Goal: Task Accomplishment & Management: Complete application form

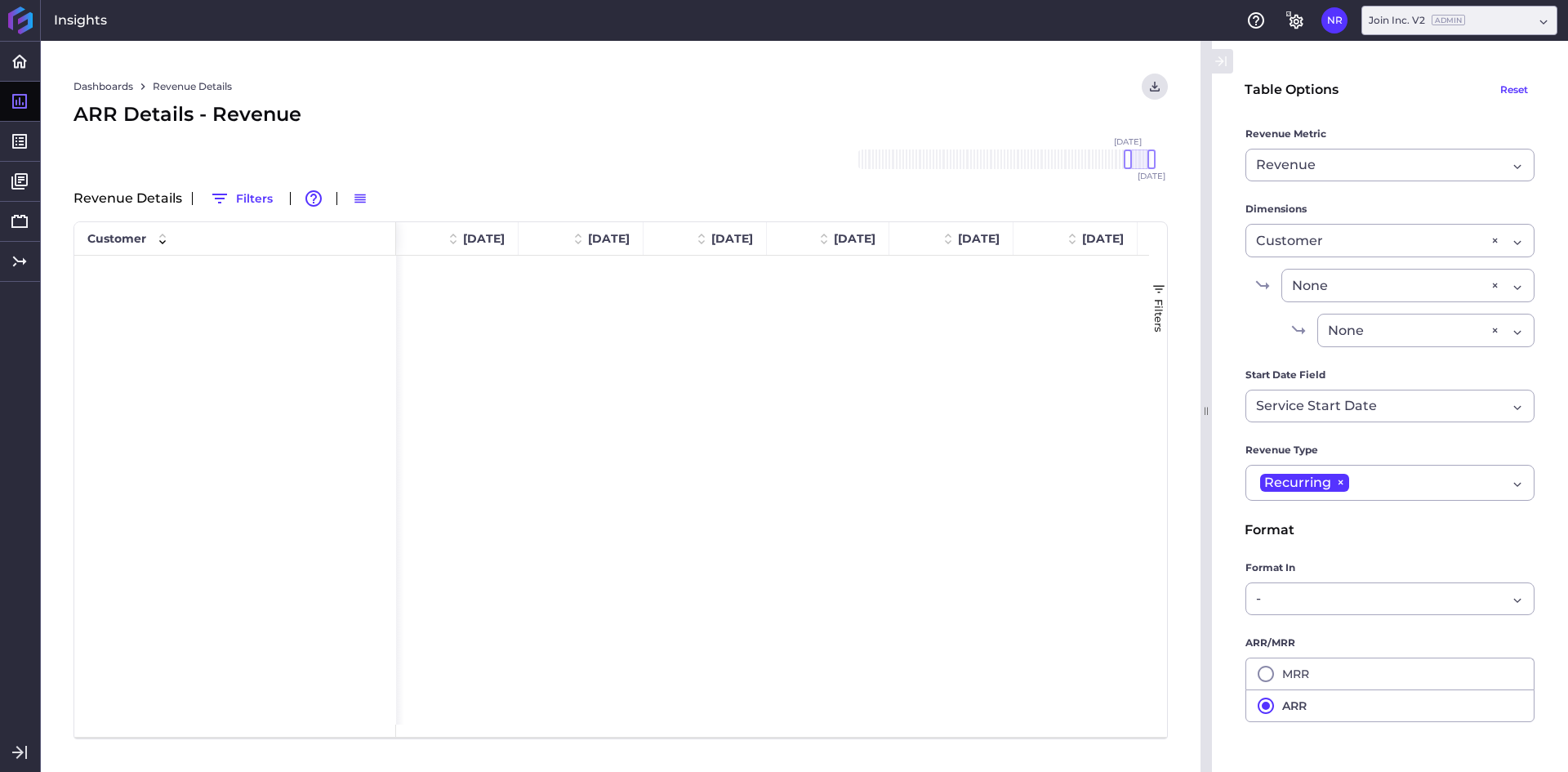
scroll to position [2334, 0]
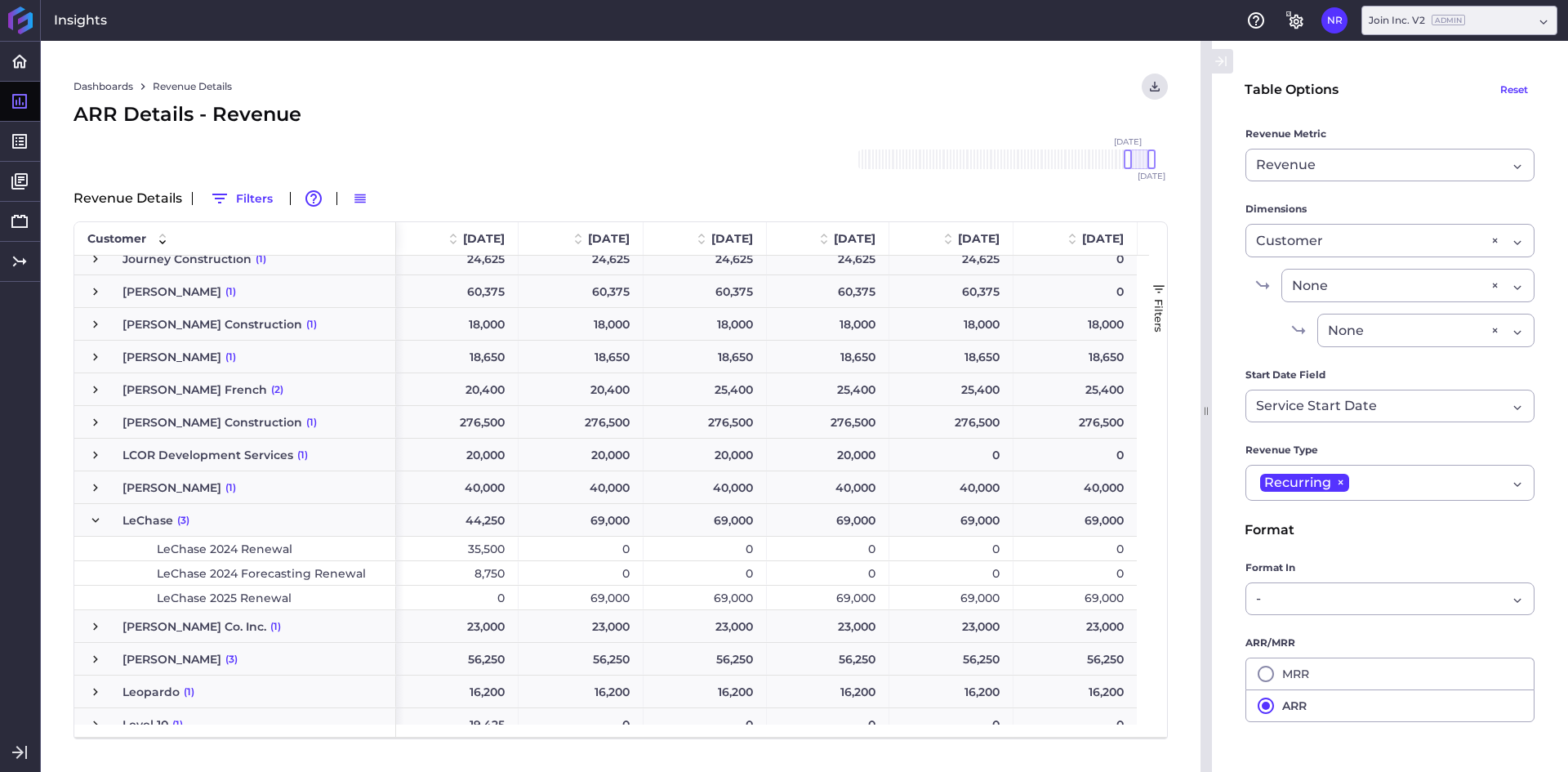
click at [394, 132] on div "Dashboards Revenue Details Download CSV... Download CSV Download CSV with under…" at bounding box center [620, 406] width 1160 height 731
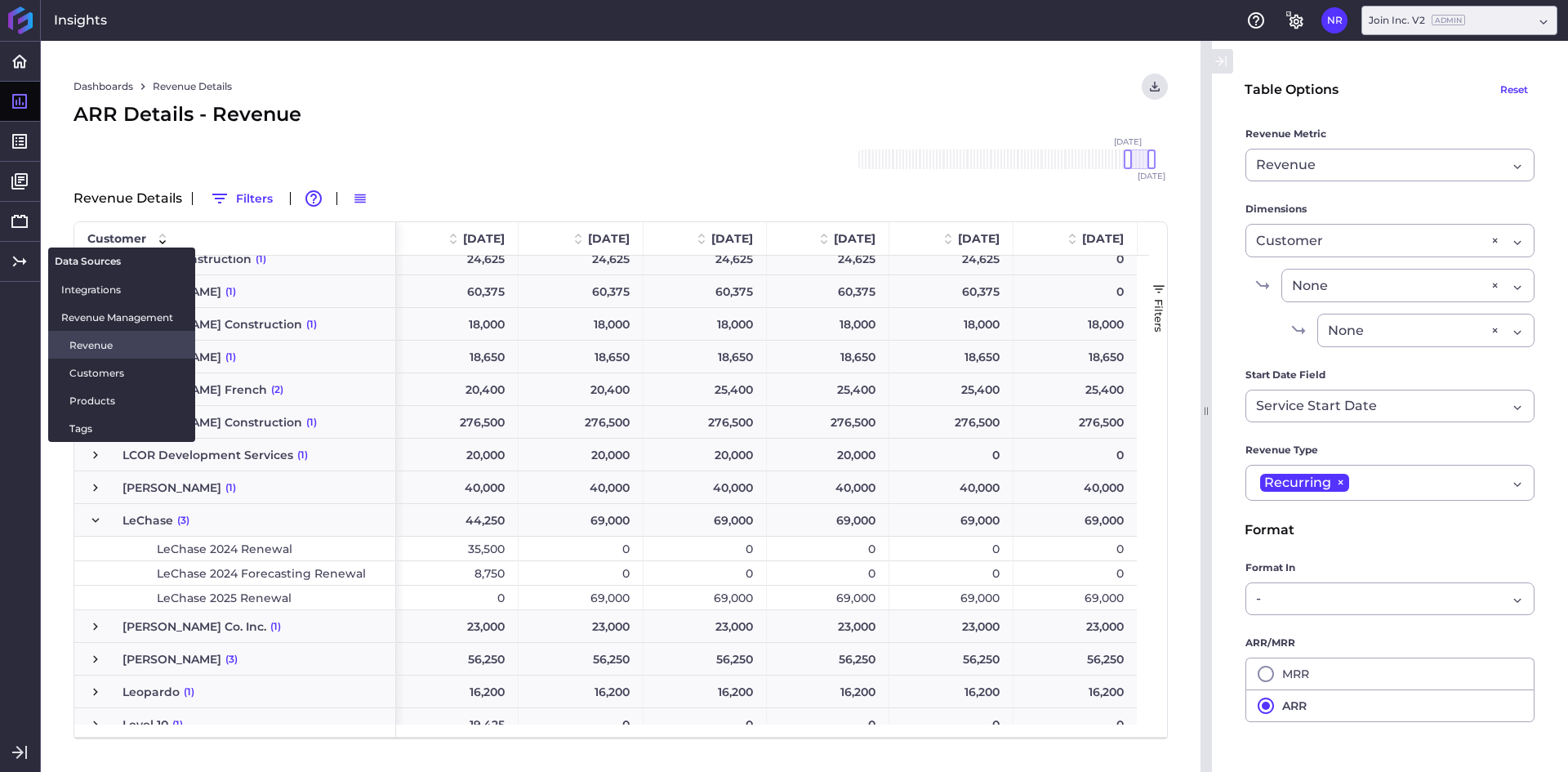
click at [62, 336] on link "Revenue" at bounding box center [122, 345] width 147 height 28
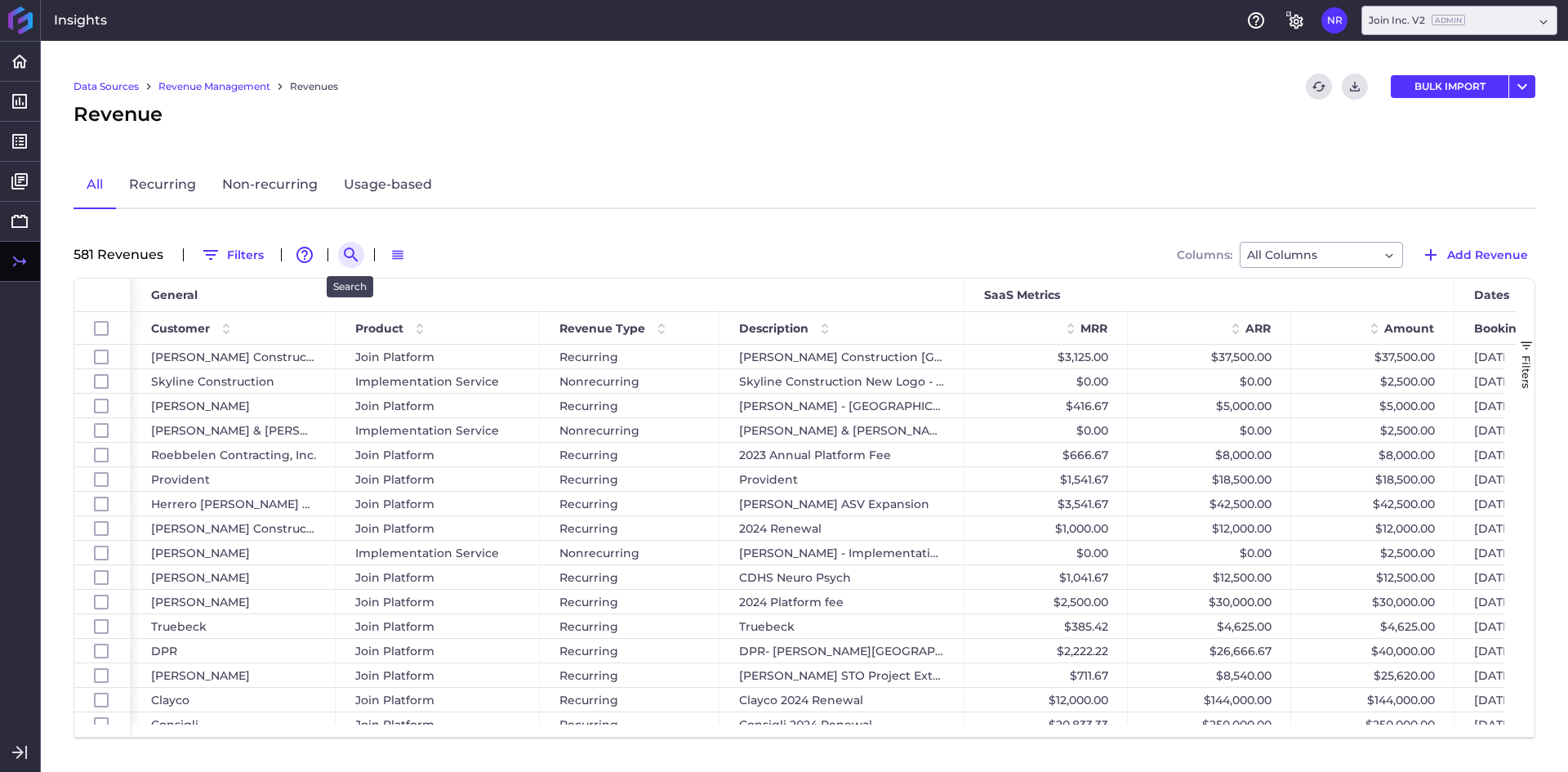
click at [349, 255] on icon "Search by" at bounding box center [351, 255] width 19 height 19
click at [427, 262] on input at bounding box center [431, 255] width 130 height 25
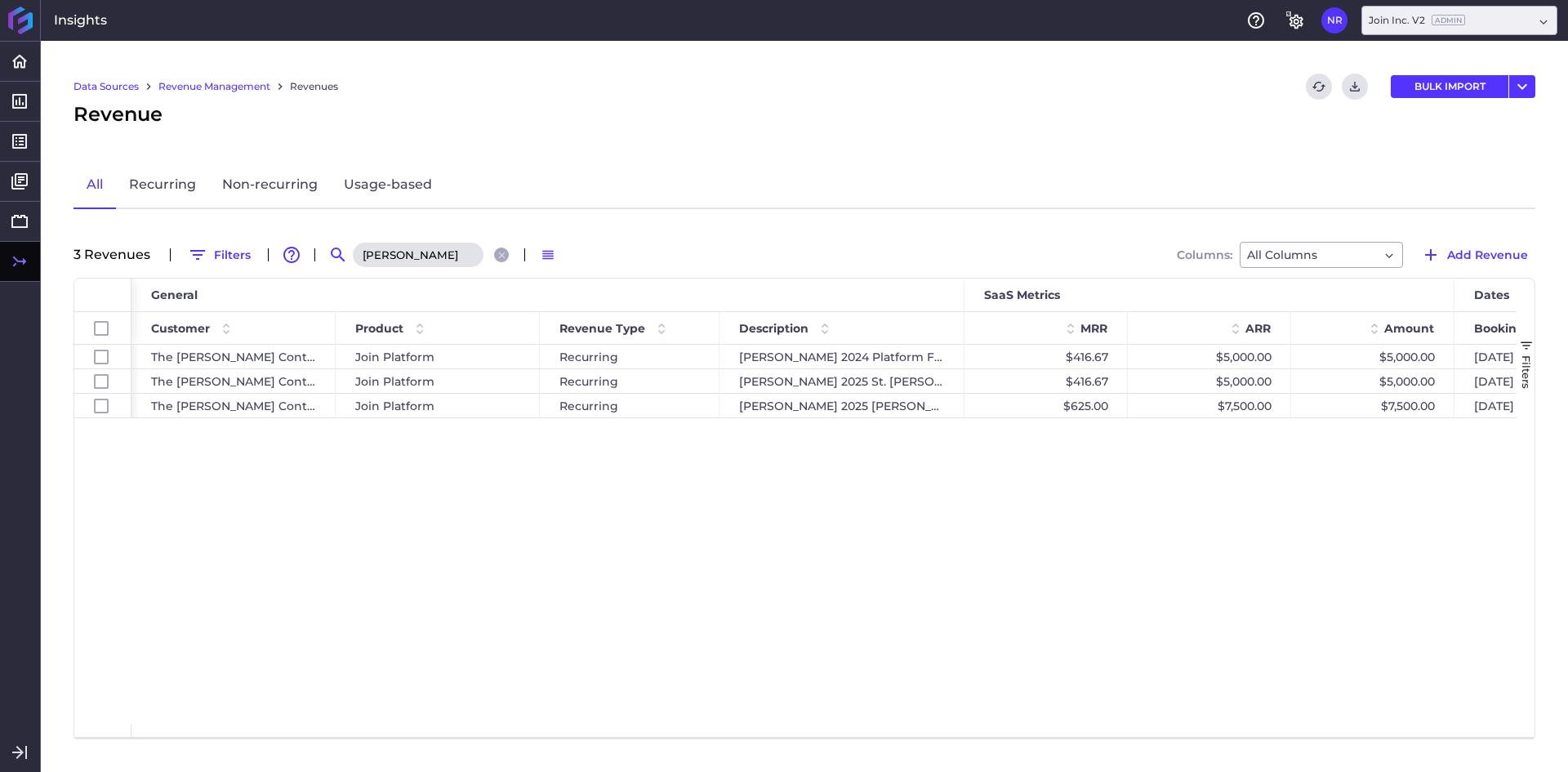
type input "[PERSON_NAME]"
click at [551, 470] on div "The [PERSON_NAME] Contracting Join Platform Recurring [PERSON_NAME] 2024 Platfo…" at bounding box center [824, 534] width 1386 height 380
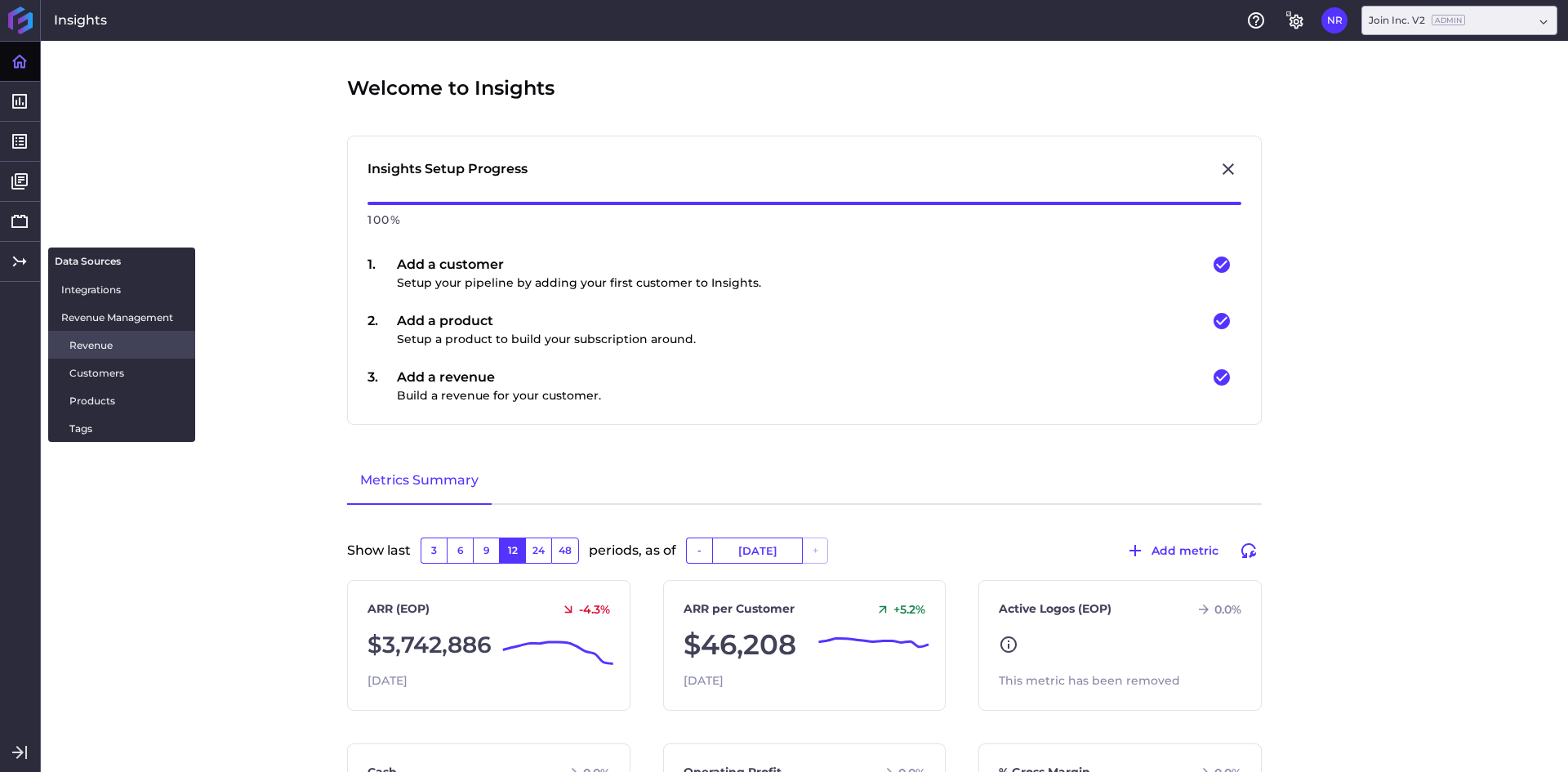
click at [88, 343] on span "Revenue" at bounding box center [126, 345] width 113 height 17
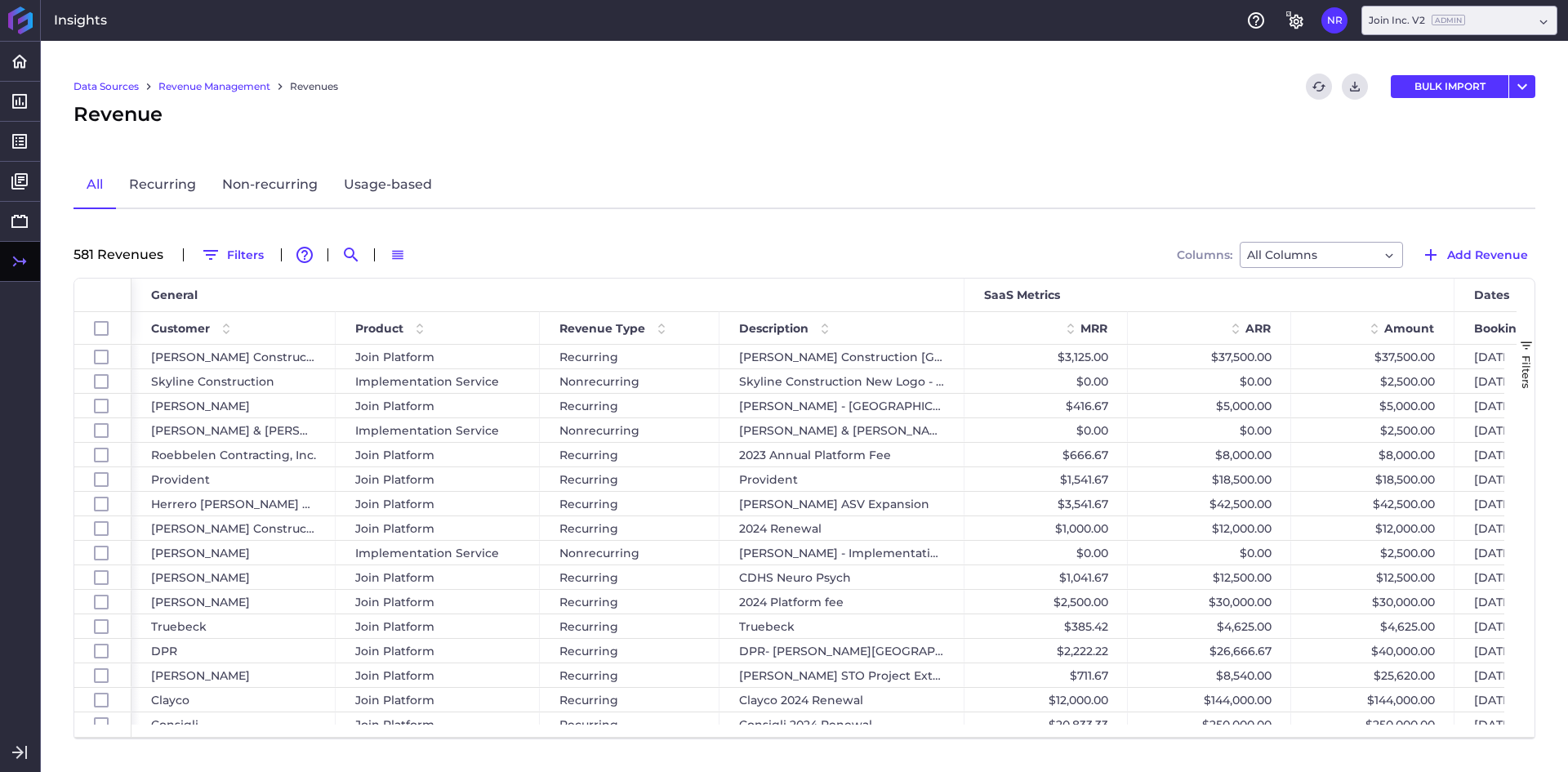
click at [603, 93] on div "Data Sources Revenue Management Revenues Refresh table data Download CSV BULK I…" at bounding box center [804, 86] width 1462 height 26
click at [347, 256] on icon "Search by" at bounding box center [351, 255] width 14 height 14
click at [398, 253] on input at bounding box center [431, 255] width 130 height 25
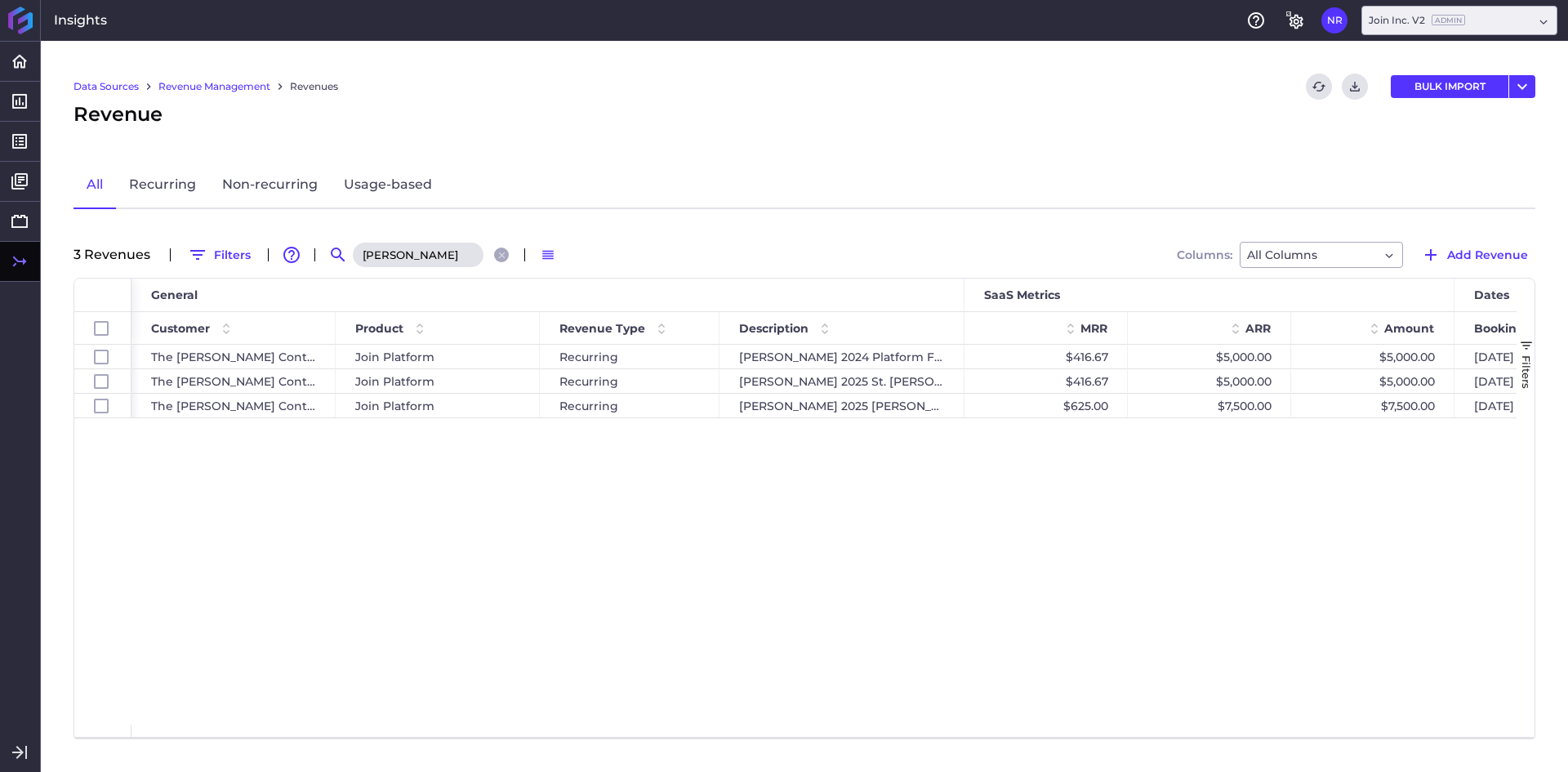
type input "[PERSON_NAME]"
click at [538, 578] on div "The [PERSON_NAME] Contracting Join Platform Recurring [PERSON_NAME] 2024 Platfo…" at bounding box center [824, 534] width 1386 height 380
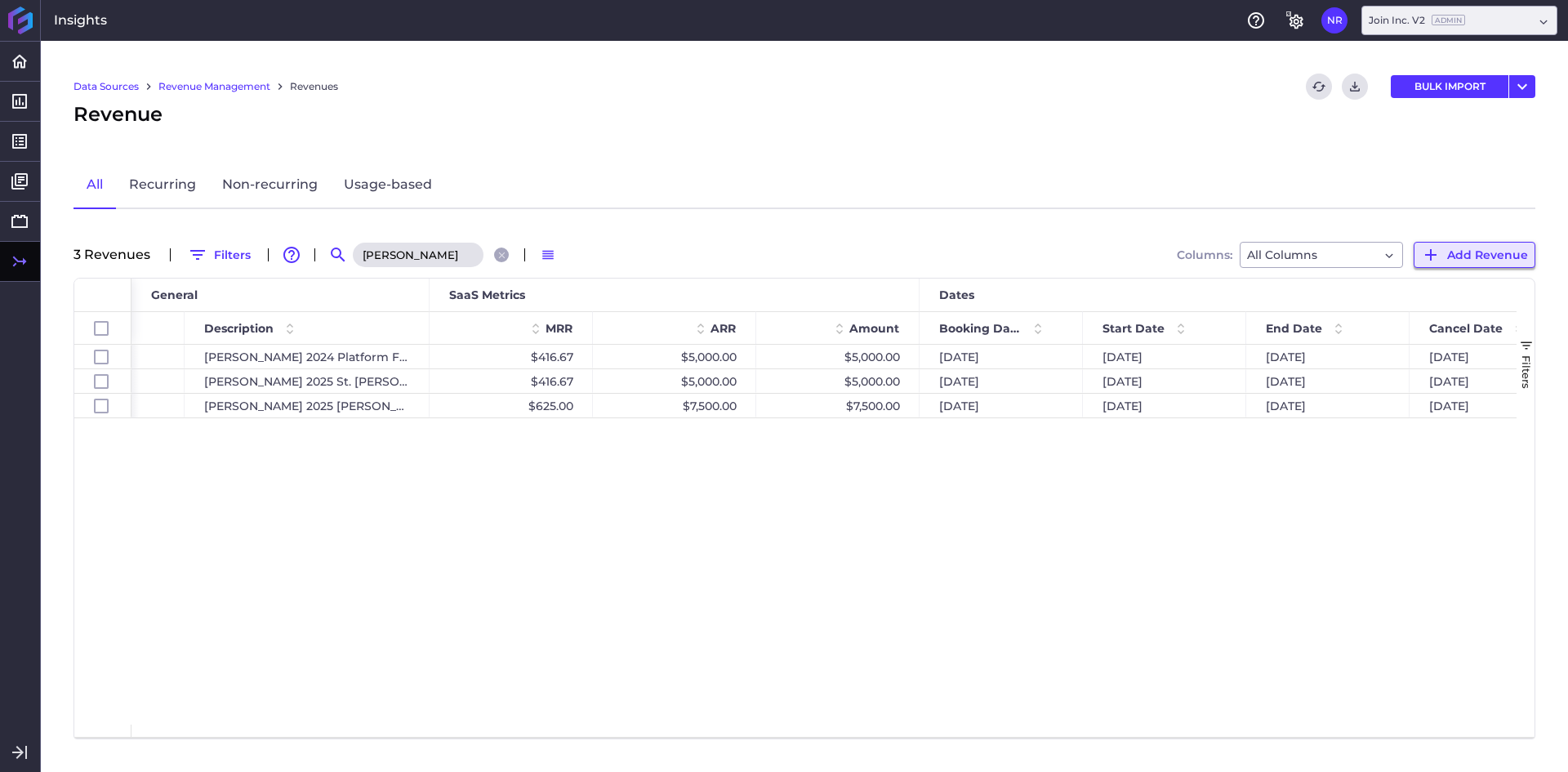
click at [1473, 254] on span "Add Revenue" at bounding box center [1488, 255] width 81 height 18
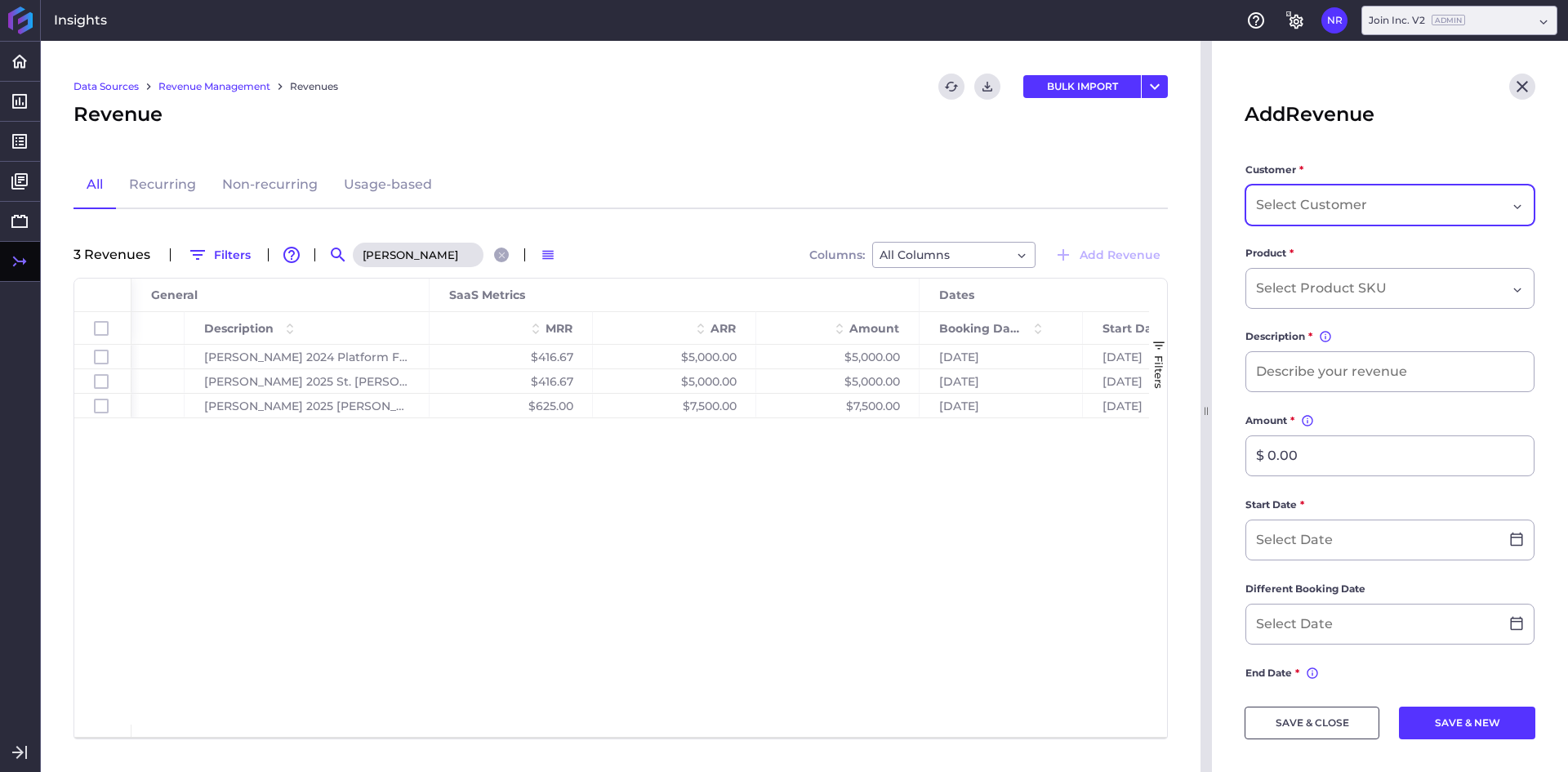
click at [1320, 205] on input "Dropdown select" at bounding box center [1313, 205] width 115 height 19
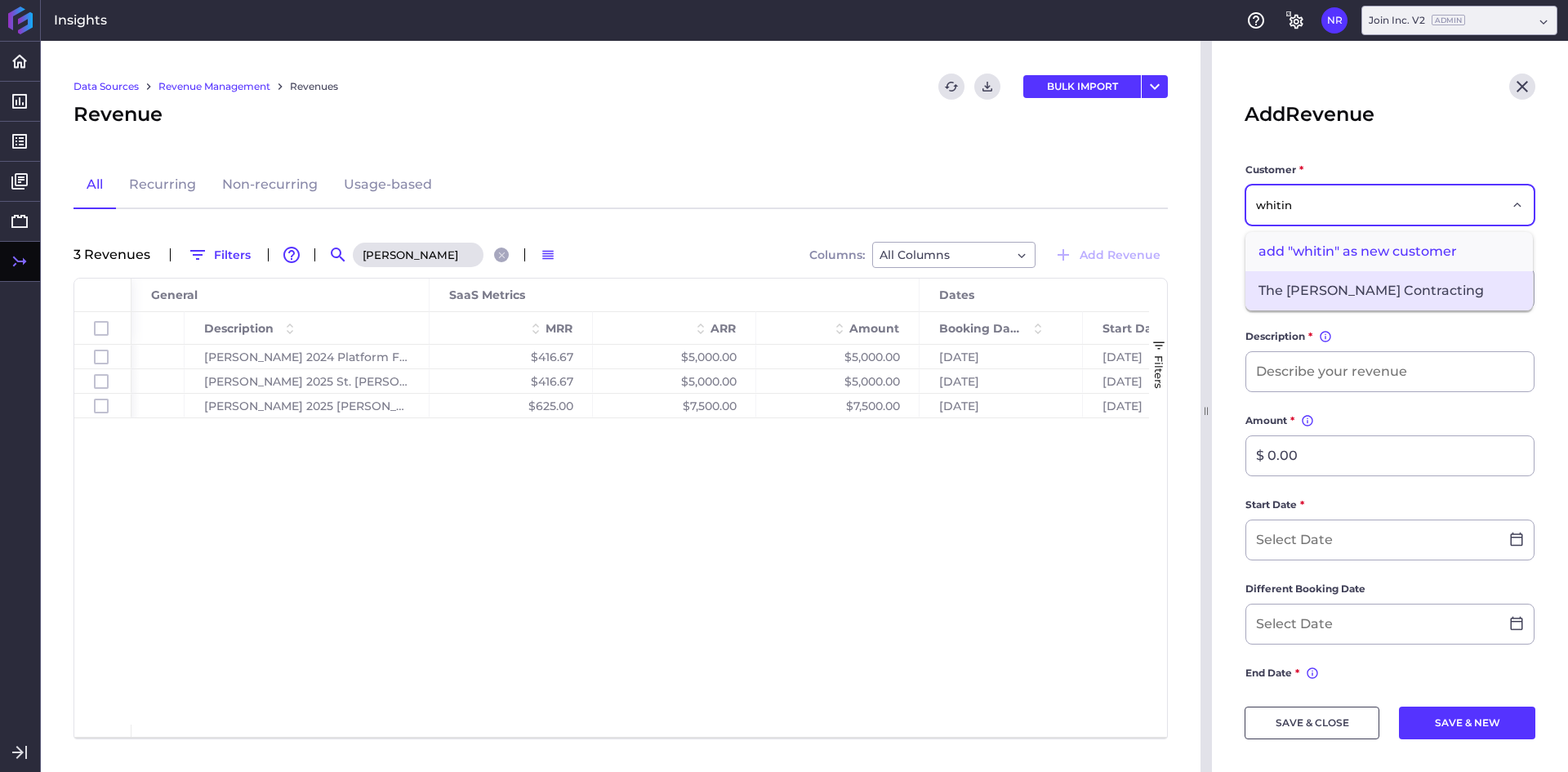
type input "whitin"
click at [1323, 298] on span "The [PERSON_NAME] Contracting" at bounding box center [1389, 291] width 287 height 40
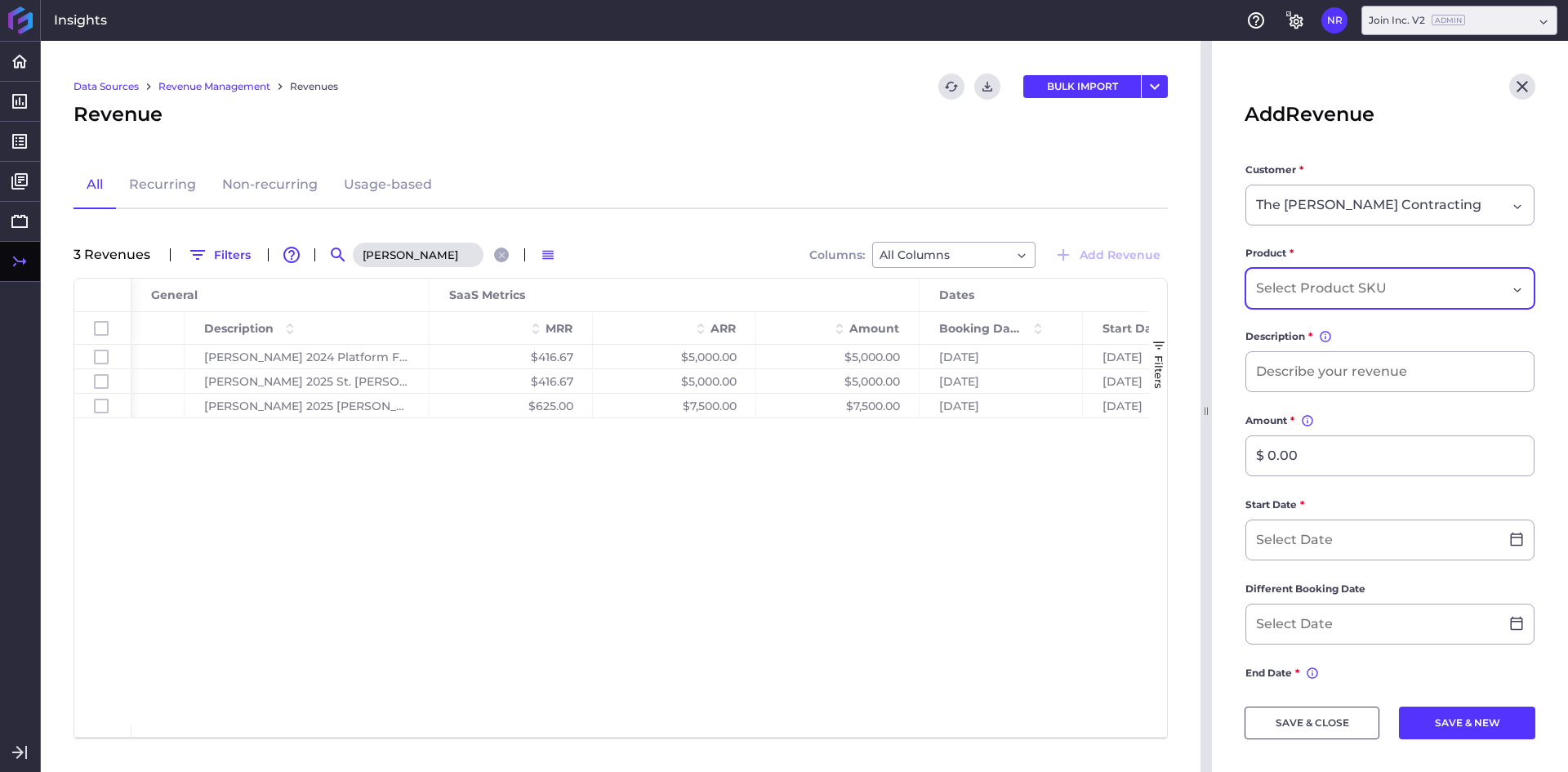
click at [1290, 286] on input "Dropdown select" at bounding box center [1324, 288] width 137 height 19
click at [1290, 411] on span "Join Platform" at bounding box center [1389, 413] width 287 height 40
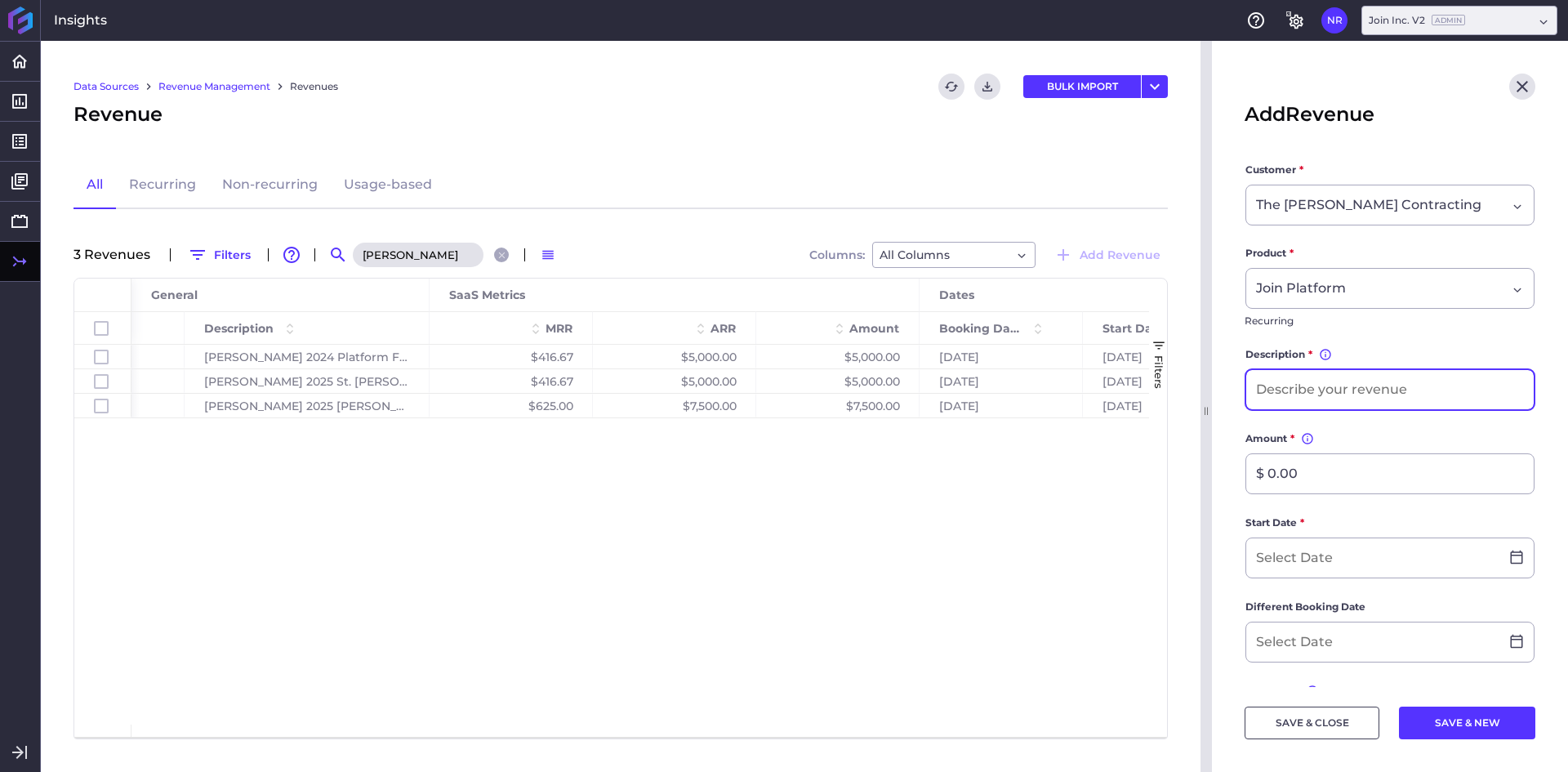
click at [1298, 392] on input at bounding box center [1390, 390] width 287 height 40
type input "Whiting-Turner WVU JMC Ambulatory Expansion Project"
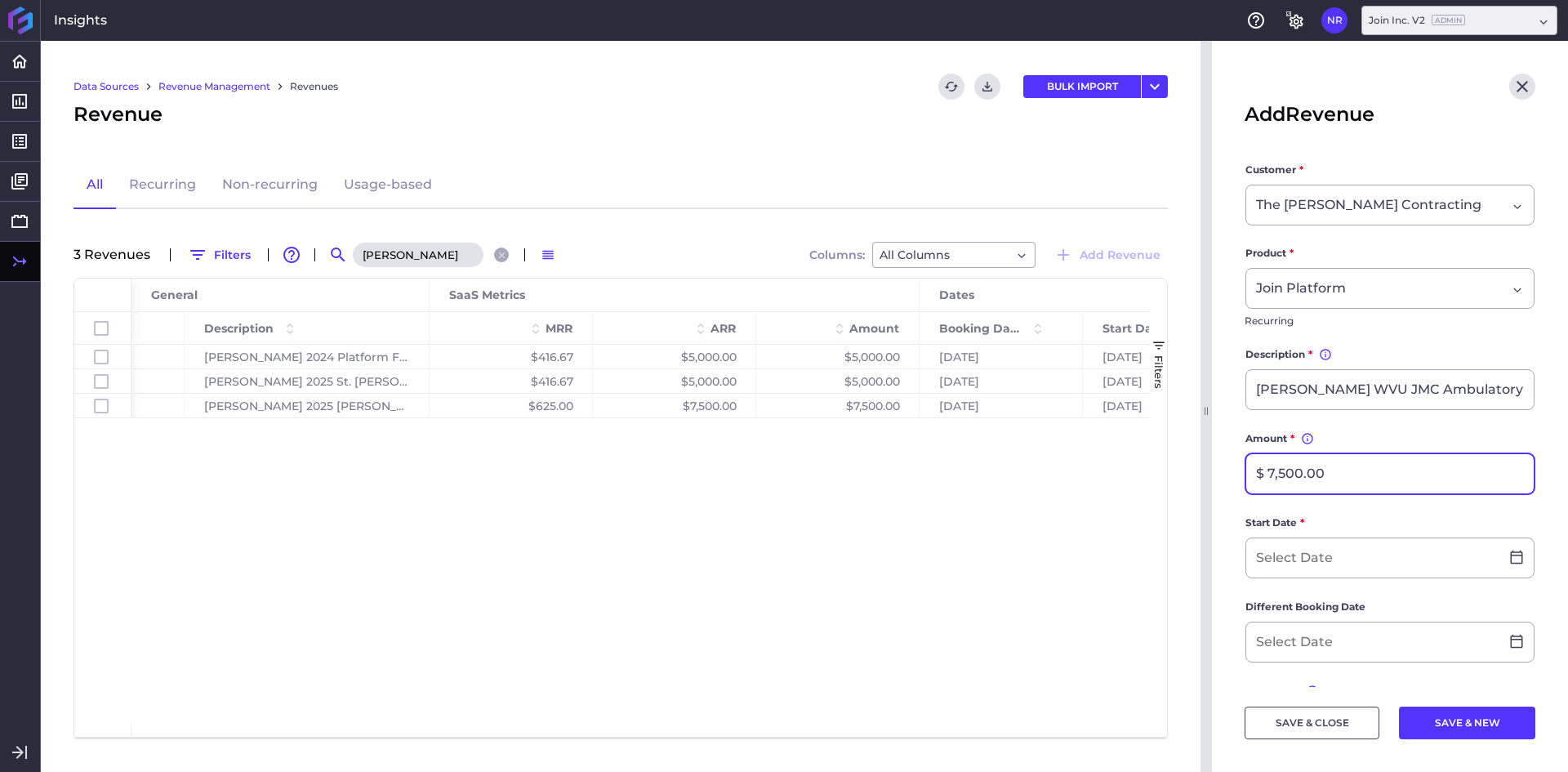
type input "$ 7,500.00"
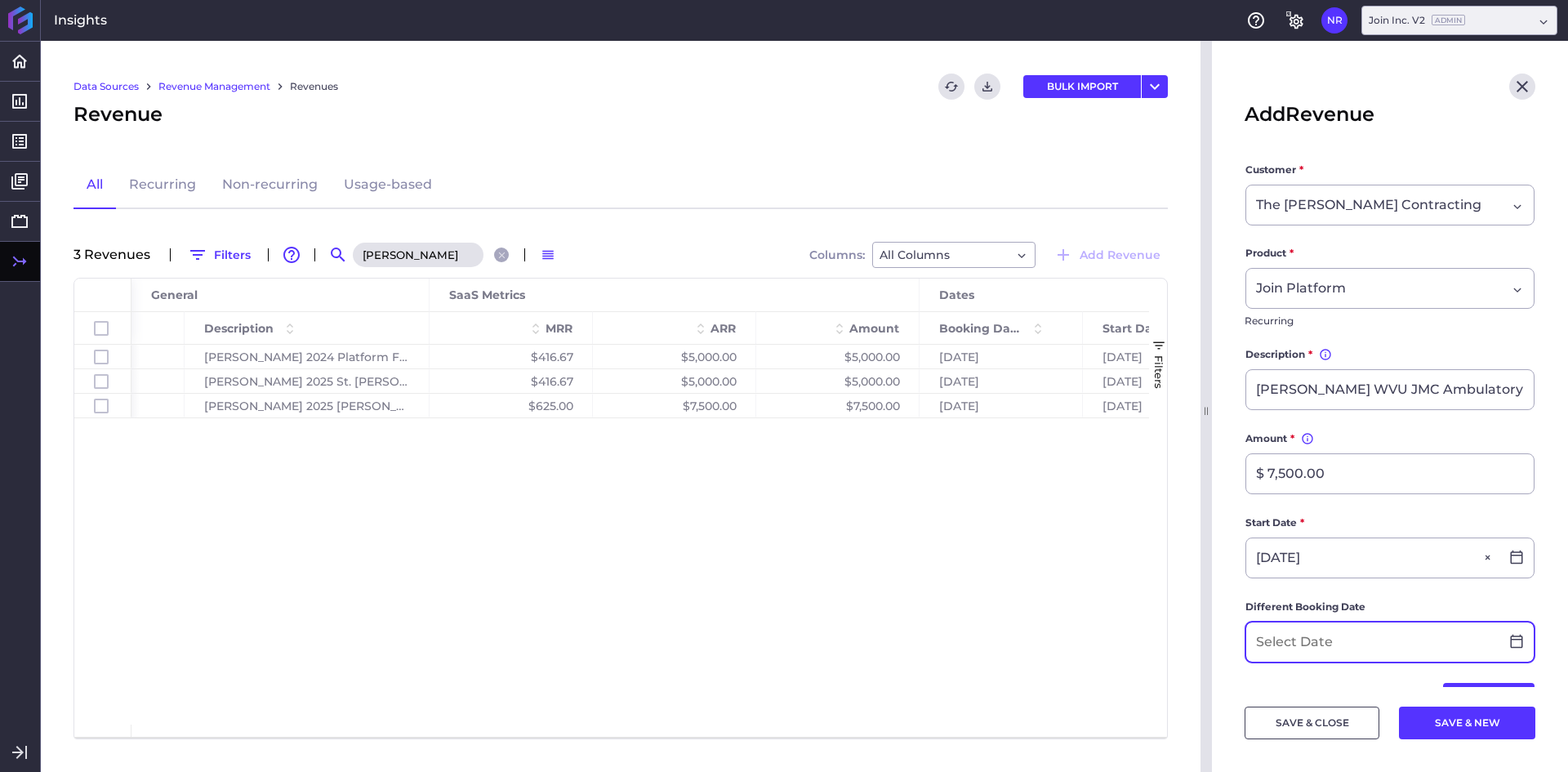
type input "08/25/2025"
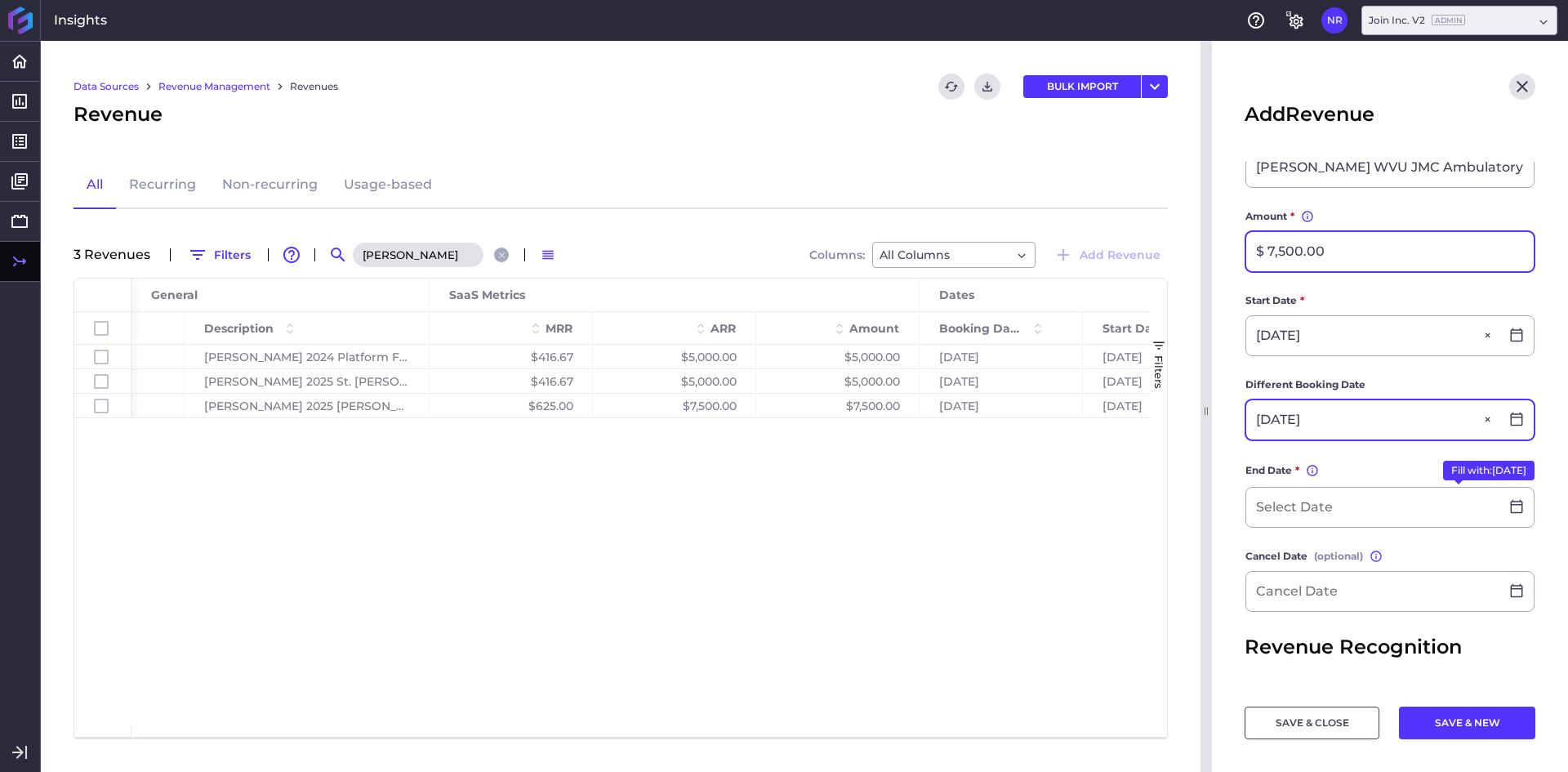
scroll to position [327, 0]
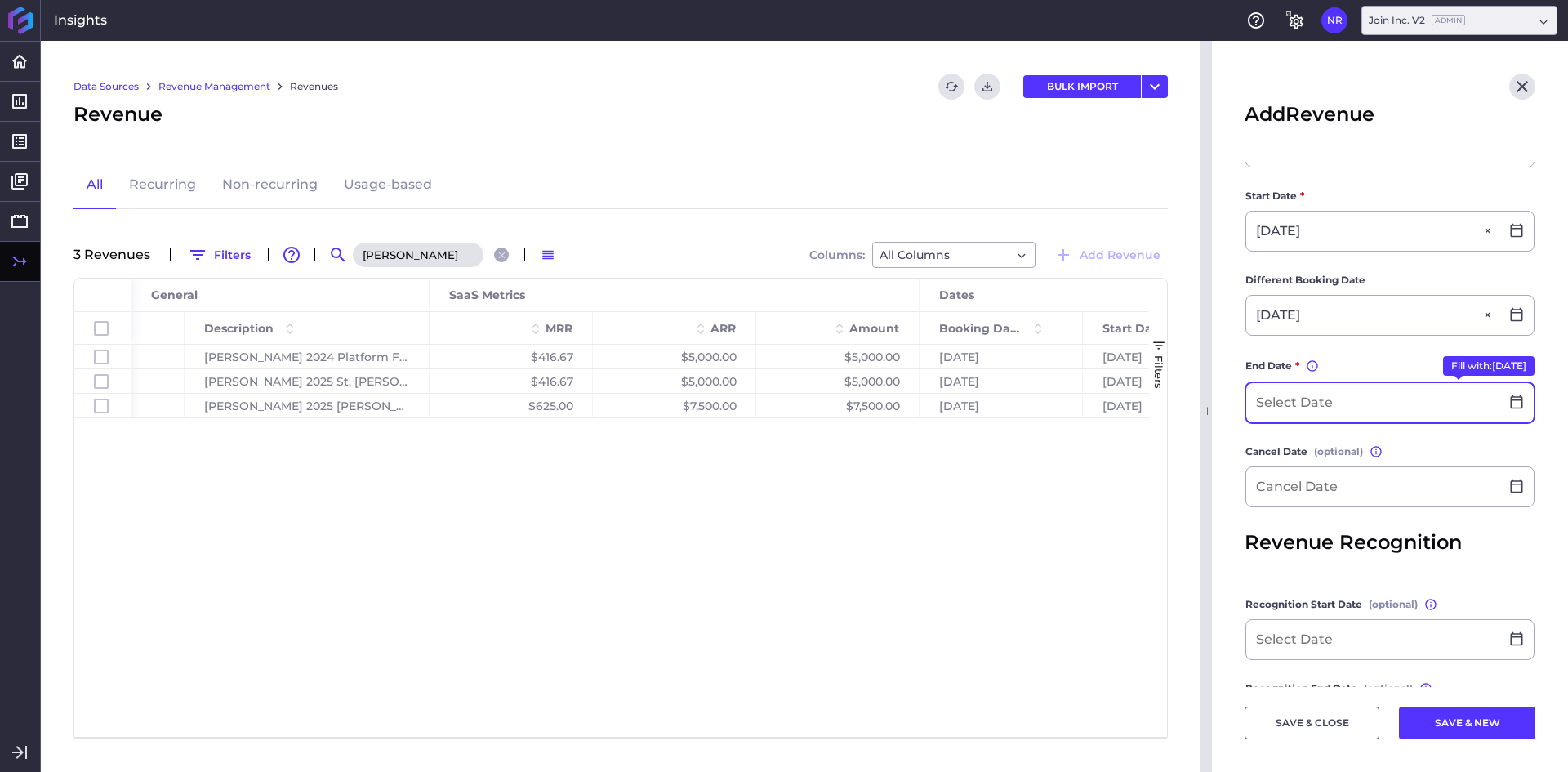
type input "09/02/2025"
drag, startPoint x: 1319, startPoint y: 398, endPoint x: 1321, endPoint y: 424, distance: 26.1
click at [1319, 398] on input at bounding box center [1372, 403] width 253 height 40
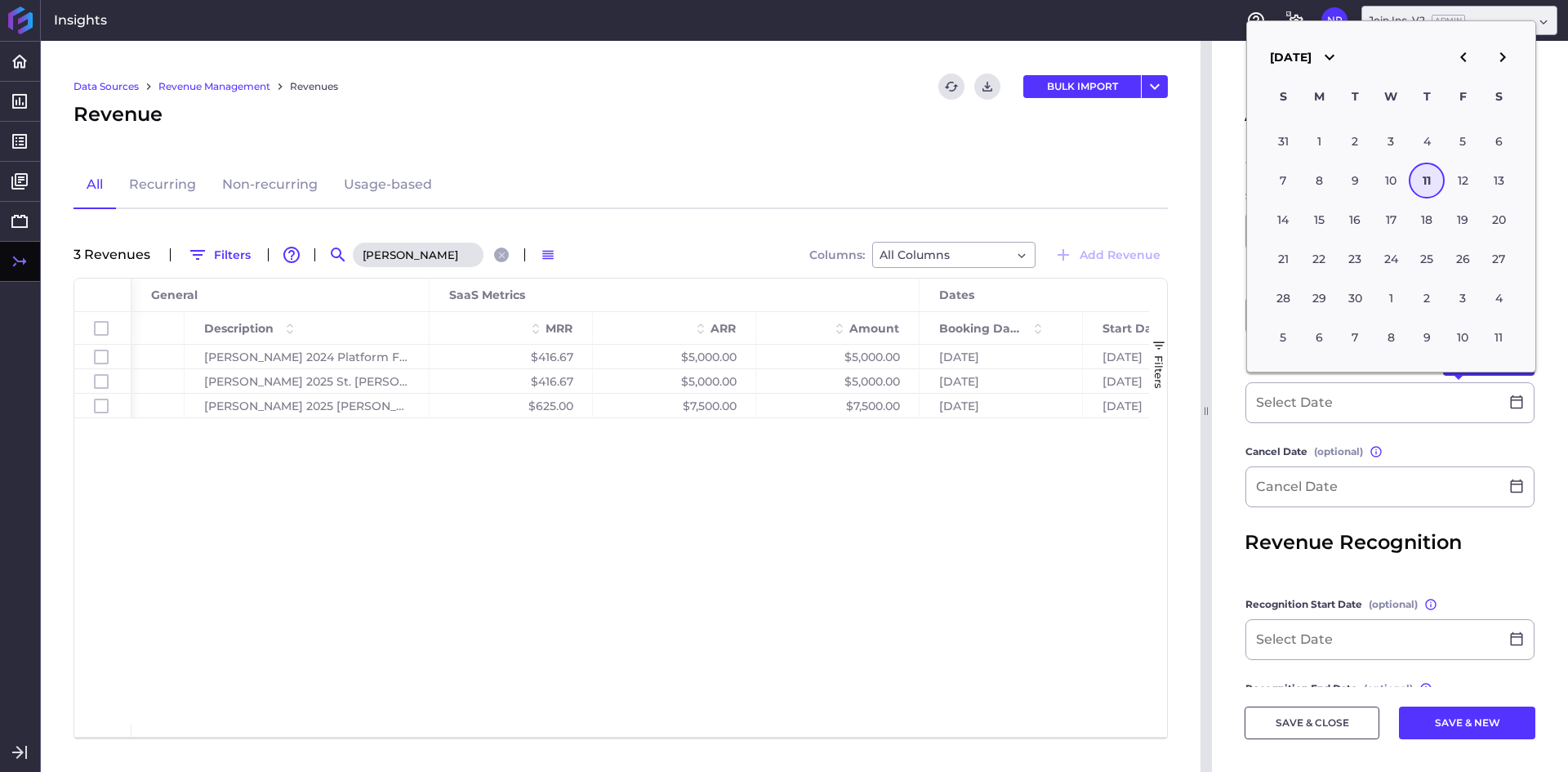
click at [1229, 403] on main "Customer * The Whiting-Turner Contracting Product * Join Platform Recurring Des…" at bounding box center [1390, 323] width 356 height 977
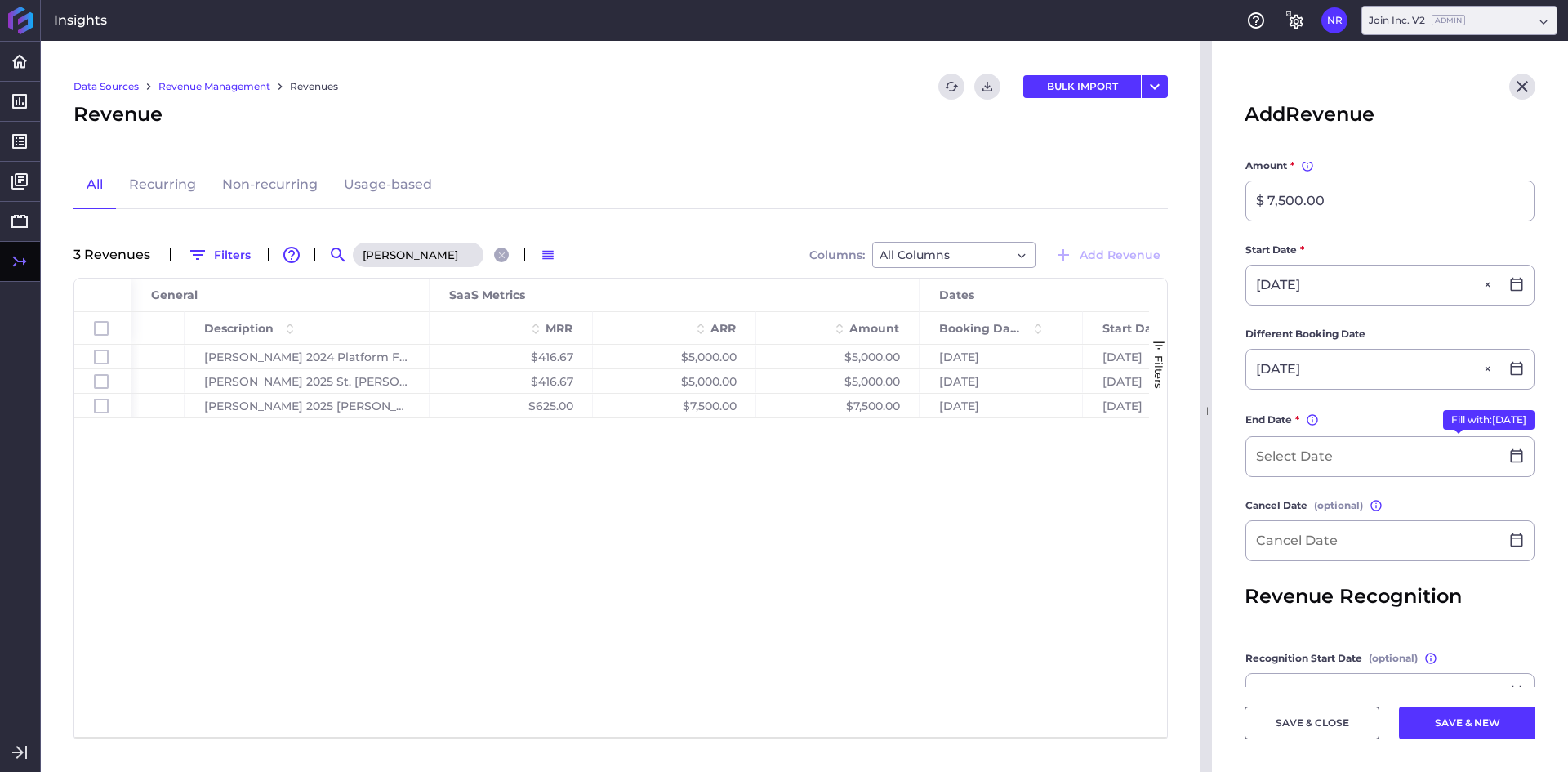
scroll to position [245, 0]
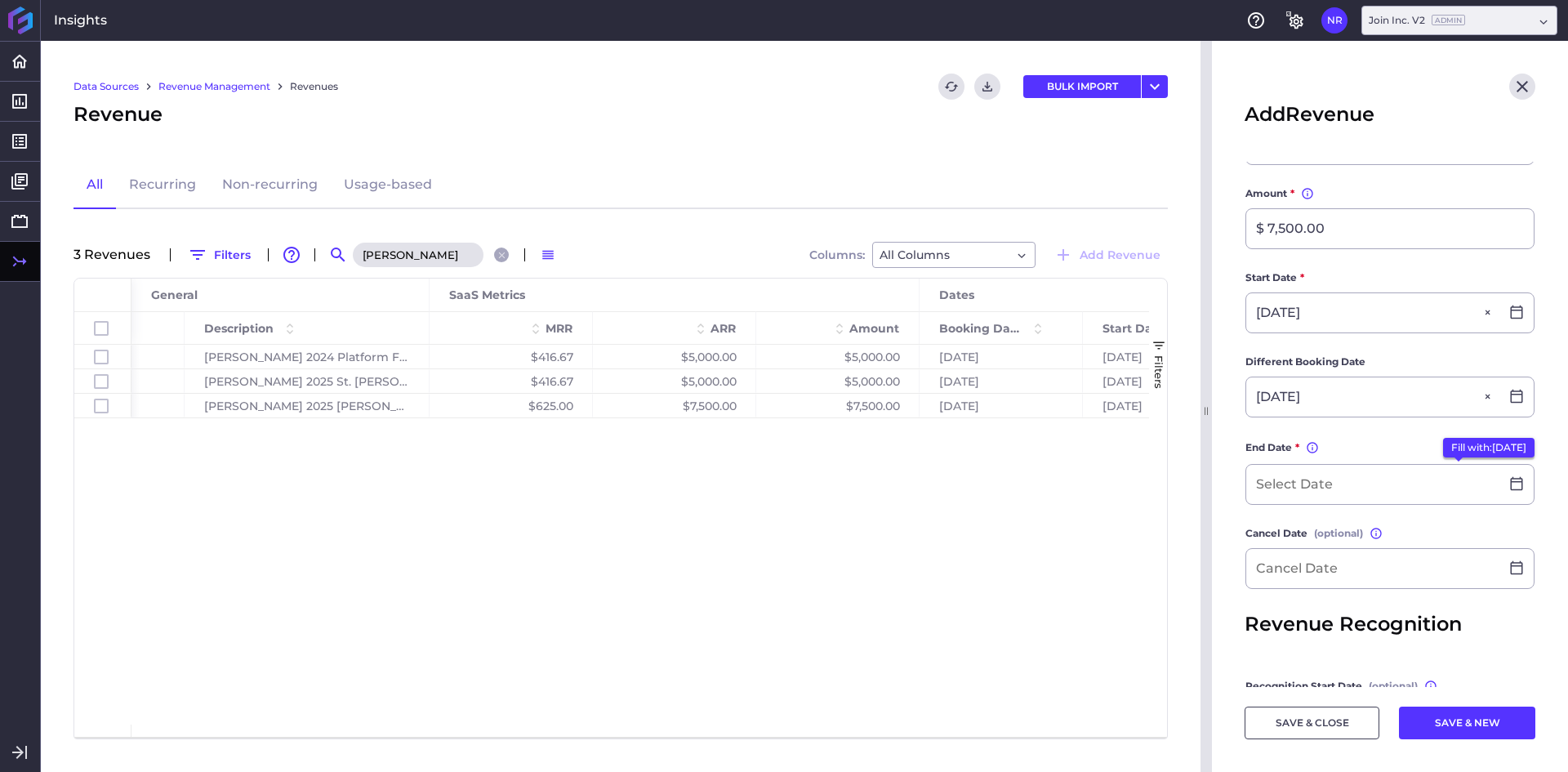
click at [1443, 444] on button "Fill with: 08/24/2026" at bounding box center [1489, 448] width 92 height 19
type input "08/24/2026"
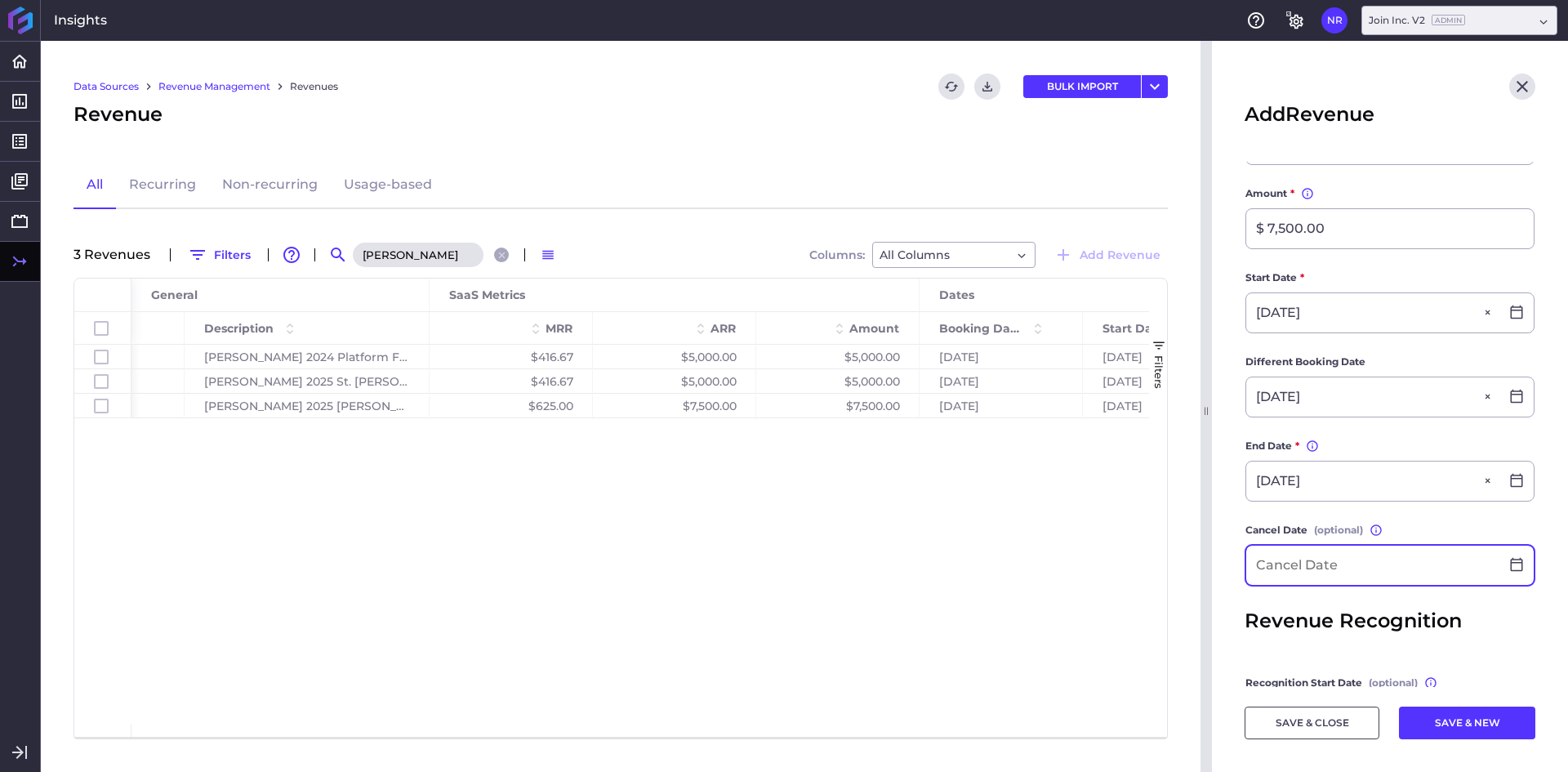
drag, startPoint x: 1331, startPoint y: 569, endPoint x: 1323, endPoint y: 563, distance: 10.0
click at [1331, 569] on input at bounding box center [1372, 565] width 253 height 40
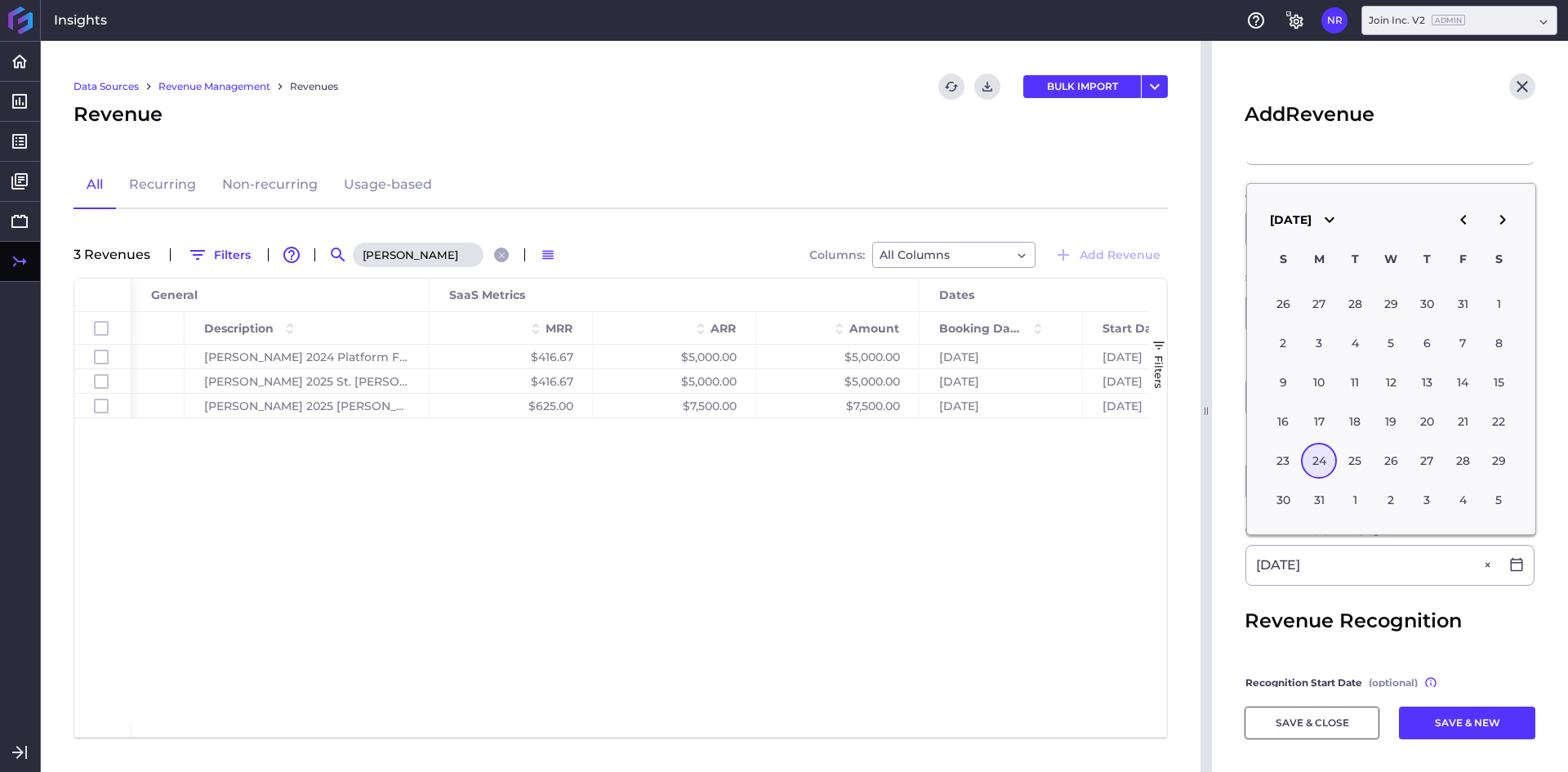
type input "08/24/2026"
click at [1242, 583] on main "Customer * The Whiting-Turner Contracting Product * Join Platform Recurring Des…" at bounding box center [1390, 403] width 356 height 974
